Goal: Task Accomplishment & Management: Use online tool/utility

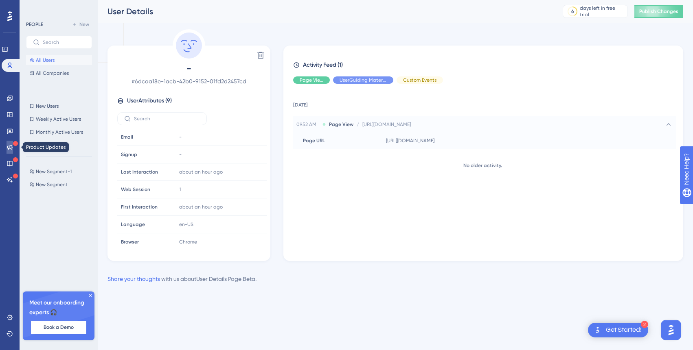
click at [7, 146] on icon at bounding box center [10, 147] width 7 height 7
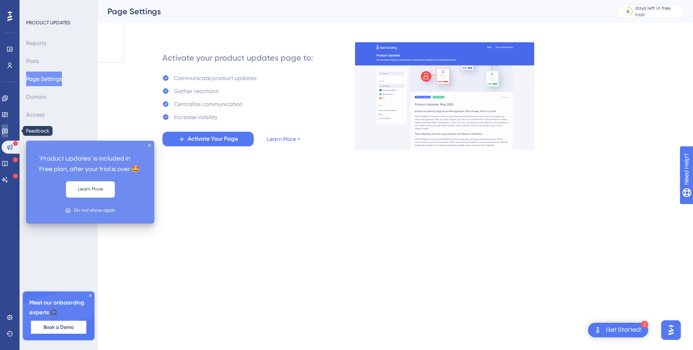
click at [8, 128] on icon at bounding box center [5, 131] width 7 height 7
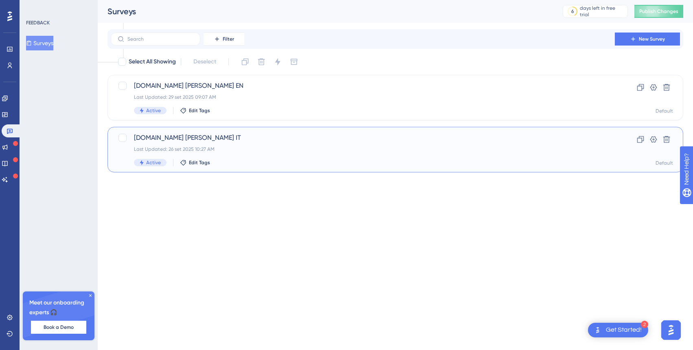
click at [284, 146] on div "Last Updated: 26 set 2025 10:27 AM" at bounding box center [362, 149] width 457 height 7
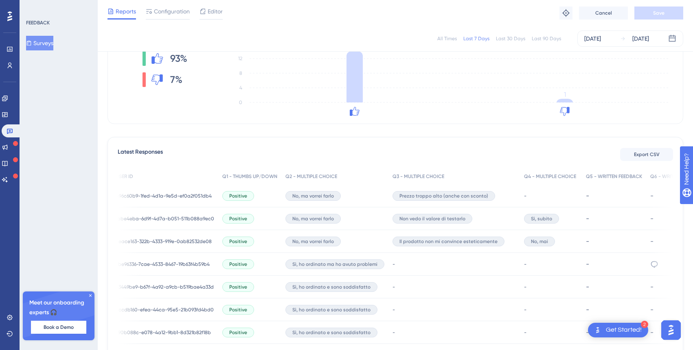
scroll to position [0, 99]
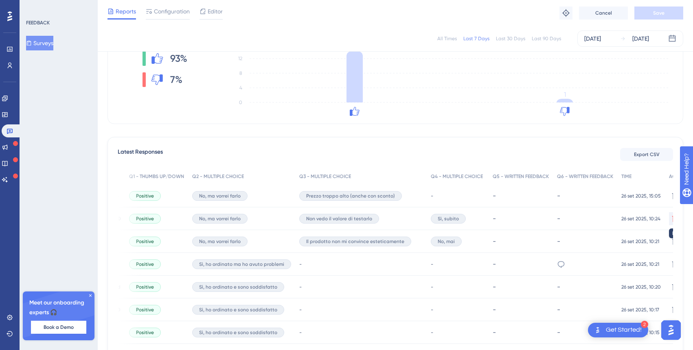
click at [671, 219] on icon at bounding box center [675, 219] width 8 height 8
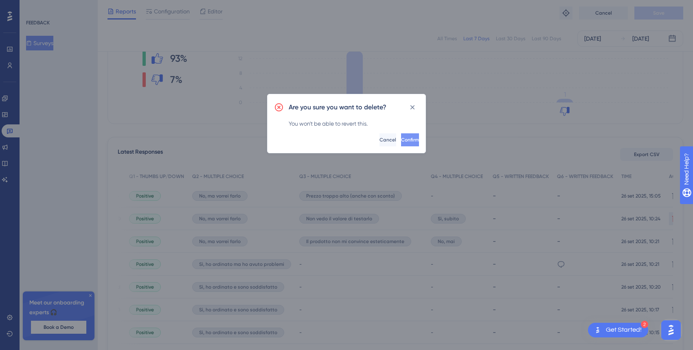
click at [401, 141] on span "Confirm" at bounding box center [410, 140] width 18 height 7
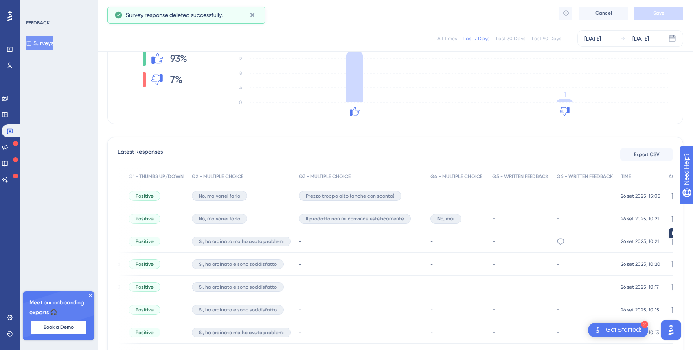
click at [671, 218] on icon at bounding box center [674, 218] width 7 height 7
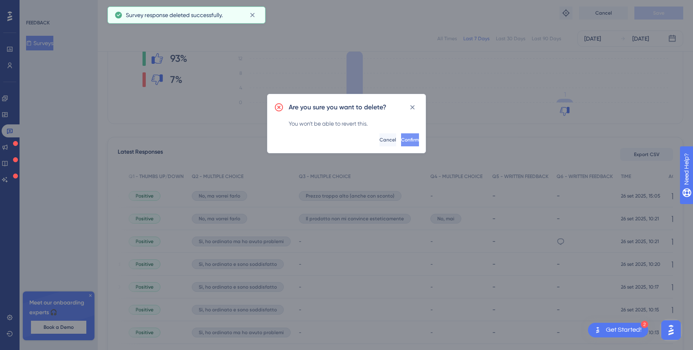
click at [405, 137] on button "Confirm" at bounding box center [410, 139] width 18 height 13
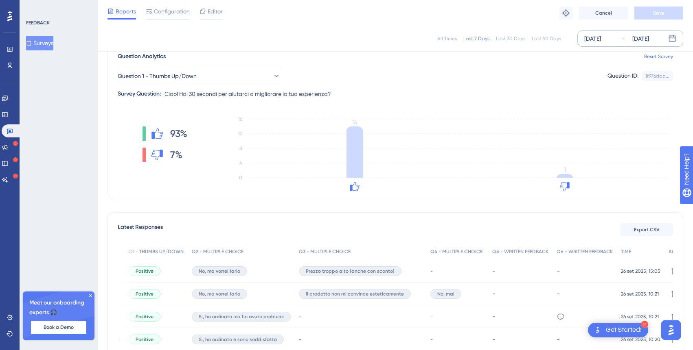
scroll to position [68, 0]
click at [474, 38] on div "Last 7 Days" at bounding box center [476, 38] width 26 height 7
click at [649, 39] on div "[DATE]" at bounding box center [640, 39] width 17 height 10
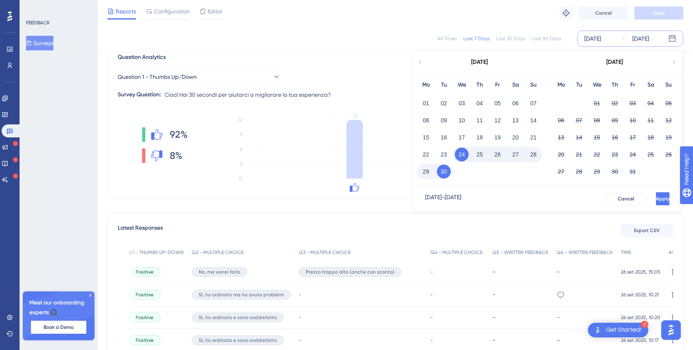
click at [406, 41] on div "All Times Last 7 Days Last 30 Days Last 90 Days Sep 24 2025 Sep 30 2025 Septemb…" at bounding box center [394, 39] width 575 height 16
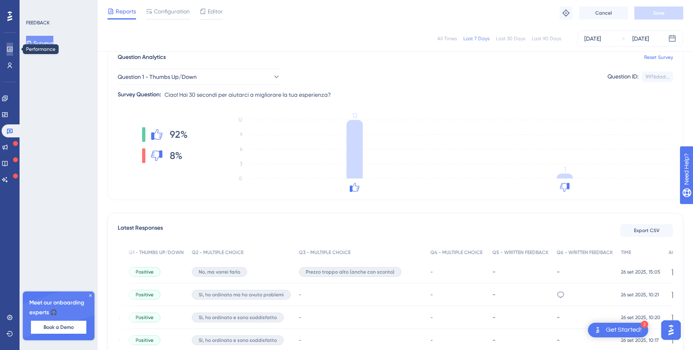
click at [8, 47] on icon at bounding box center [10, 49] width 7 height 7
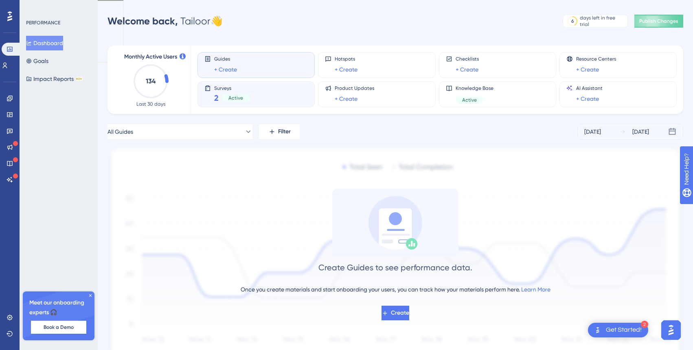
click at [270, 99] on div "Surveys 2 Active" at bounding box center [255, 94] width 103 height 19
click at [8, 64] on link at bounding box center [5, 65] width 7 height 13
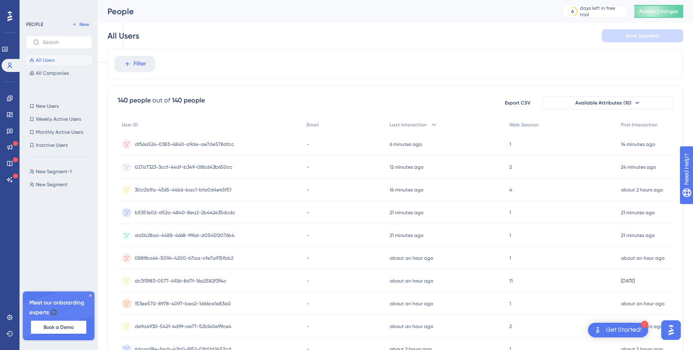
click at [199, 162] on div "027a7323-3ccf-44df-b349-08bd43b650cc 027a7323-3ccf-44df-b349-08bd43b650cc" at bounding box center [184, 167] width 98 height 23
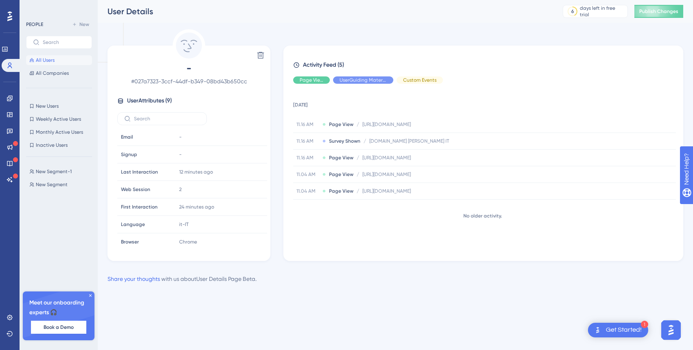
click at [39, 61] on span "All Users" at bounding box center [45, 60] width 19 height 7
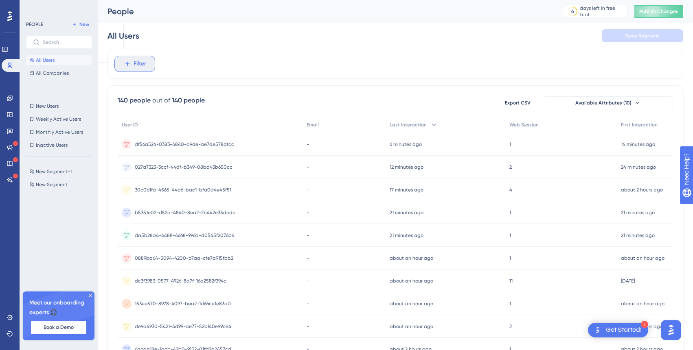
click at [147, 67] on button "Filter" at bounding box center [134, 64] width 41 height 16
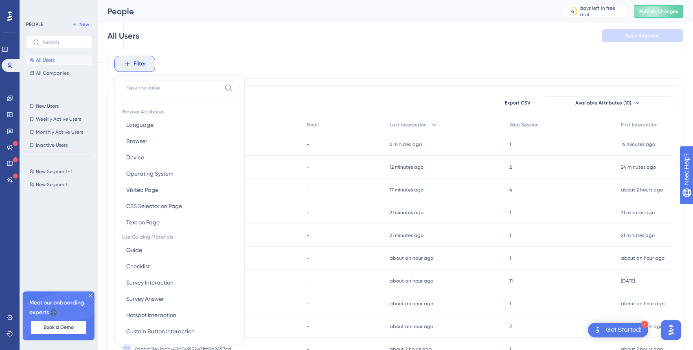
scroll to position [8, 0]
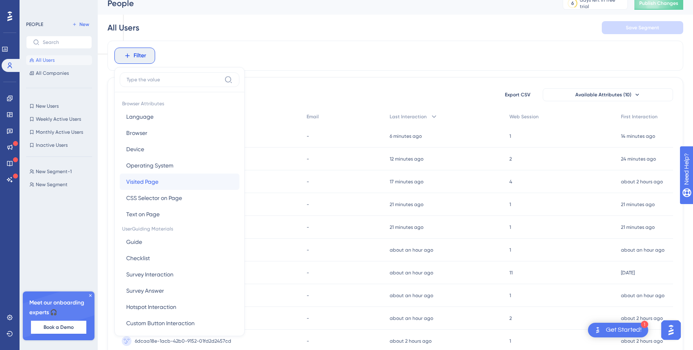
click at [162, 179] on button "Visited Page Visited Page" at bounding box center [180, 182] width 120 height 16
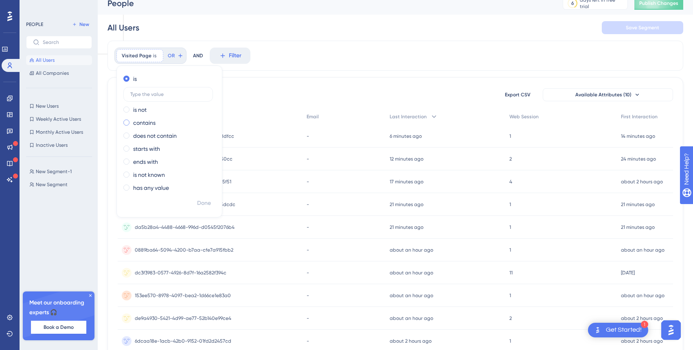
click at [154, 124] on label "contains" at bounding box center [144, 123] width 22 height 10
click at [169, 119] on input "text" at bounding box center [168, 121] width 76 height 6
type input "[DOMAIN_NAME]"
click at [210, 202] on span "Done" at bounding box center [204, 204] width 14 height 10
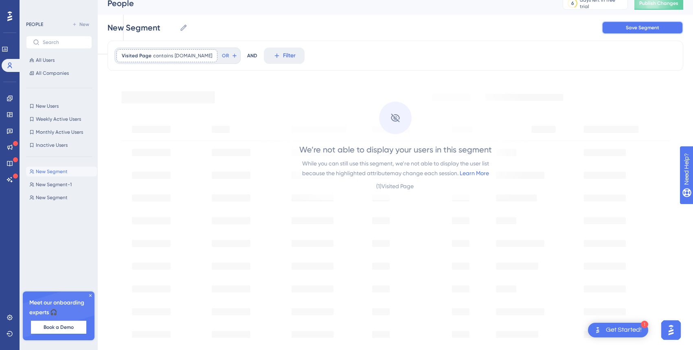
click at [653, 28] on span "Save Segment" at bounding box center [641, 27] width 33 height 7
type input "New Segment-2"
click at [485, 172] on link "Learn More" at bounding box center [473, 173] width 29 height 7
click at [7, 129] on link at bounding box center [10, 131] width 7 height 13
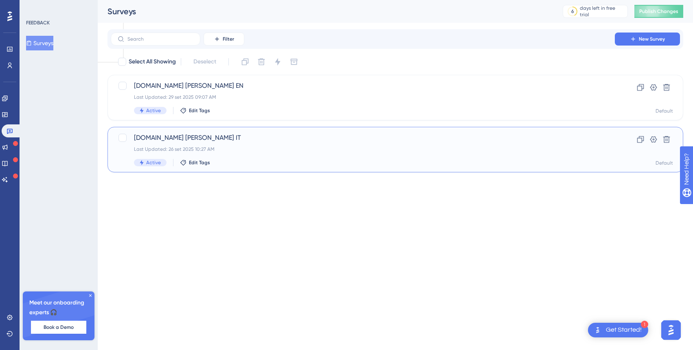
click at [302, 154] on div "[DOMAIN_NAME] [PERSON_NAME] IT Last Updated: 26 set 2025 10:27 AM Active Edit T…" at bounding box center [362, 149] width 457 height 33
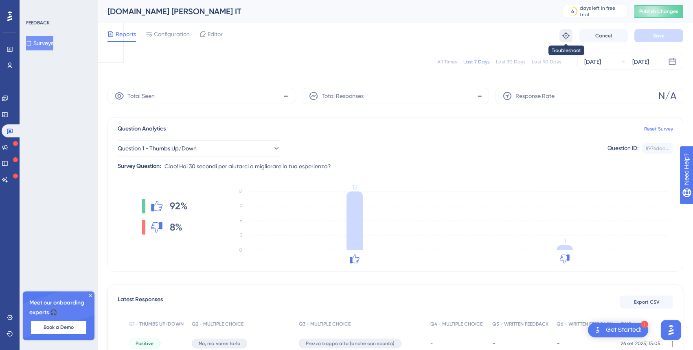
click at [562, 37] on icon at bounding box center [566, 36] width 8 height 8
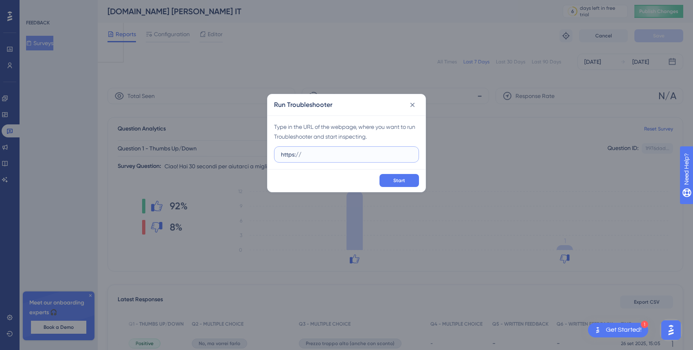
drag, startPoint x: 352, startPoint y: 150, endPoint x: 362, endPoint y: 166, distance: 19.2
click at [362, 166] on div "Type in the URL of the webpage, where you want to run Troubleshooter and start …" at bounding box center [346, 143] width 158 height 54
paste input "[DOMAIN_NAME][URL]"
click at [409, 183] on button "Start" at bounding box center [398, 180] width 39 height 13
drag, startPoint x: 369, startPoint y: 155, endPoint x: 365, endPoint y: 123, distance: 32.1
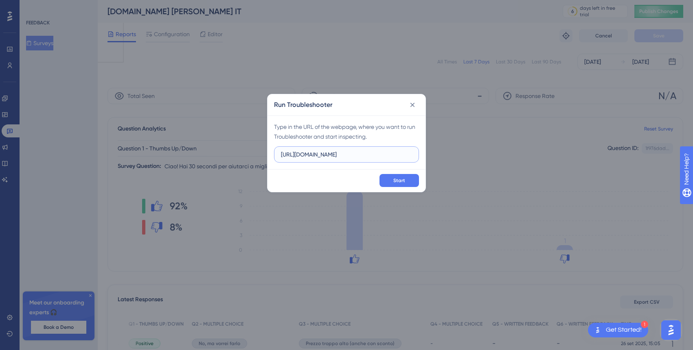
click at [365, 123] on div "Type in the URL of the webpage, where you want to run Troubleshooter and start …" at bounding box center [346, 143] width 158 height 54
paste input "text"
type input "[URL][DOMAIN_NAME]"
